Goal: Task Accomplishment & Management: Complete application form

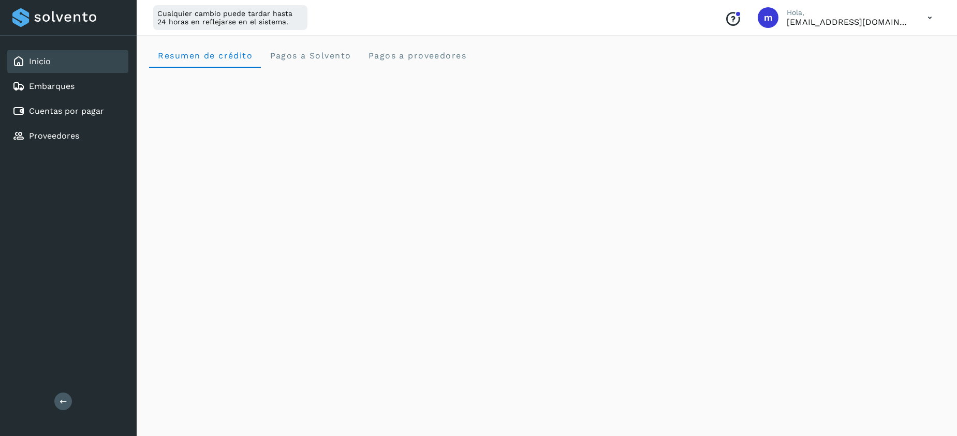
scroll to position [4, 0]
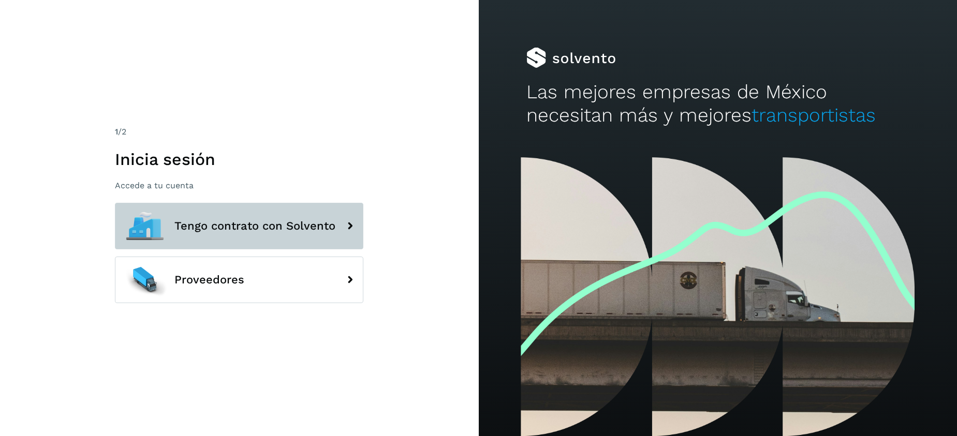
drag, startPoint x: 329, startPoint y: 228, endPoint x: 322, endPoint y: 227, distance: 6.3
click at [328, 228] on span "Tengo contrato con Solvento" at bounding box center [254, 226] width 161 height 12
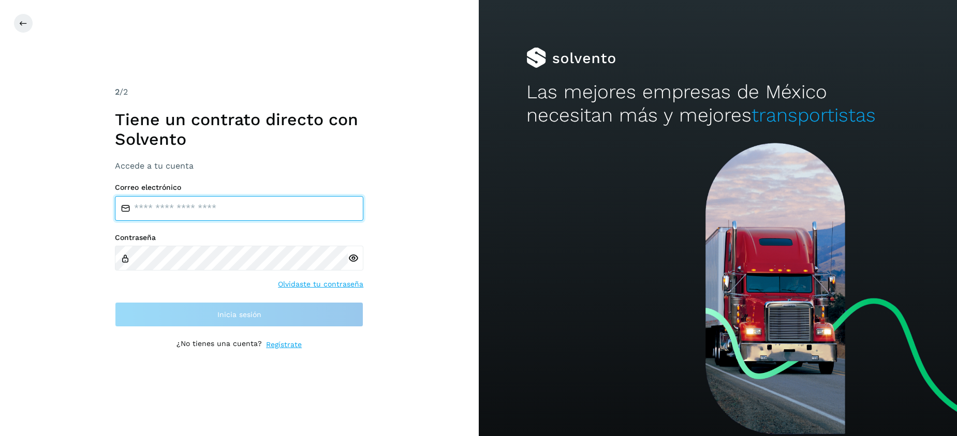
type input "**********"
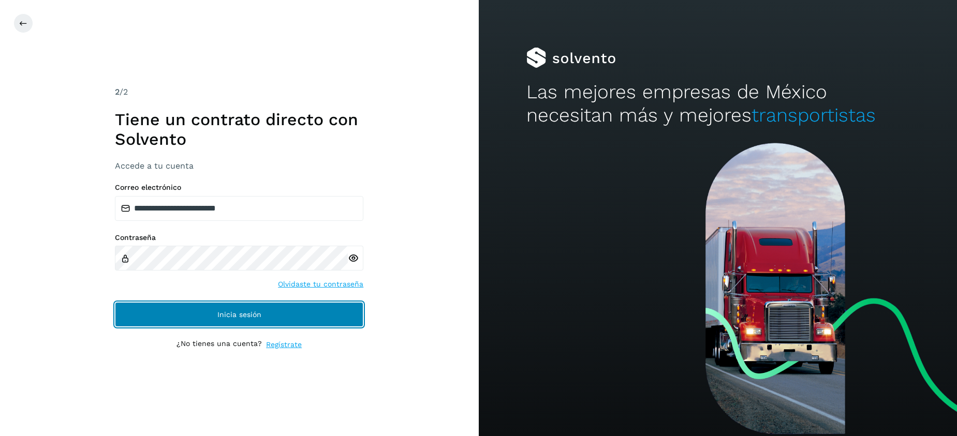
click at [263, 309] on button "Inicia sesión" at bounding box center [239, 314] width 248 height 25
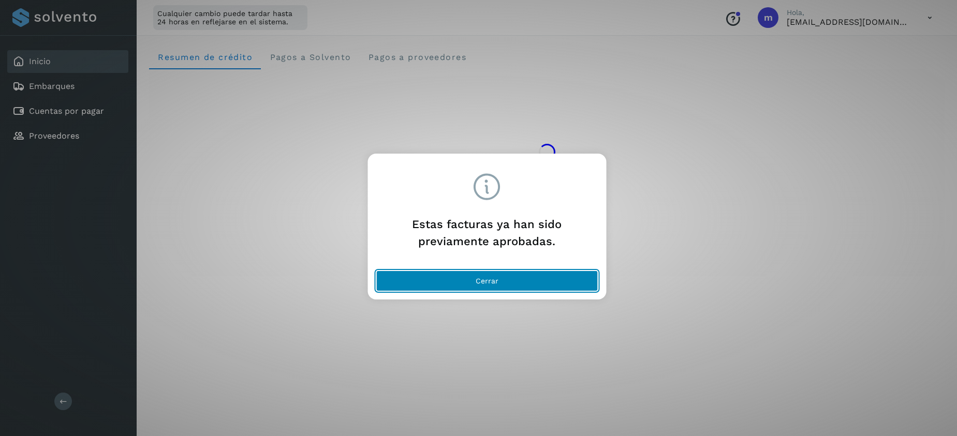
click at [504, 279] on button "Cerrar" at bounding box center [487, 281] width 222 height 21
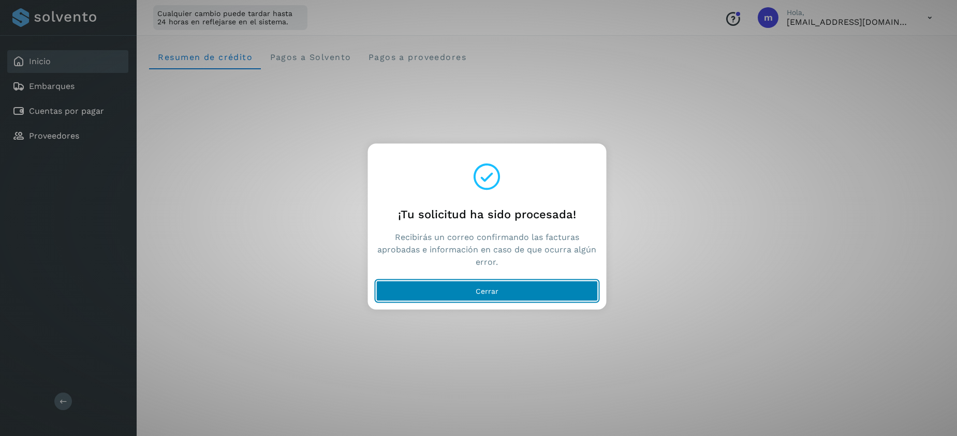
click at [492, 288] on span "Cerrar" at bounding box center [487, 290] width 23 height 7
